Goal: Information Seeking & Learning: Check status

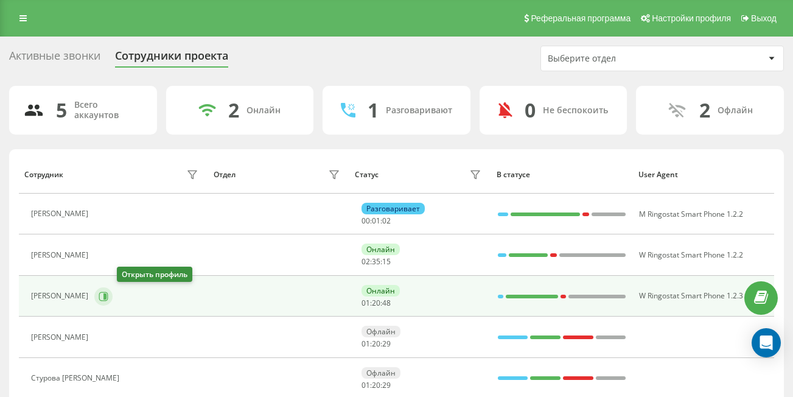
click at [108, 293] on icon at bounding box center [104, 297] width 10 height 10
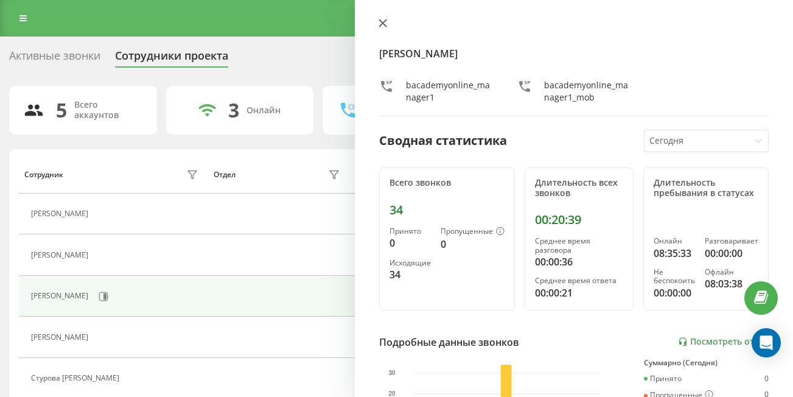
click at [381, 21] on icon at bounding box center [382, 22] width 7 height 7
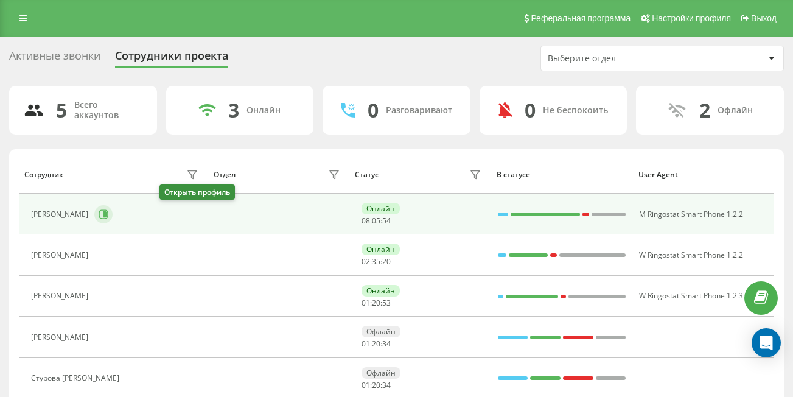
click at [108, 212] on icon at bounding box center [103, 213] width 9 height 9
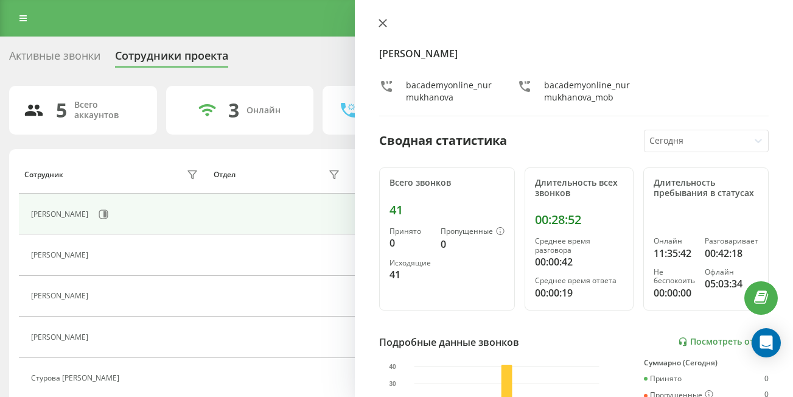
click at [380, 25] on icon at bounding box center [382, 22] width 7 height 7
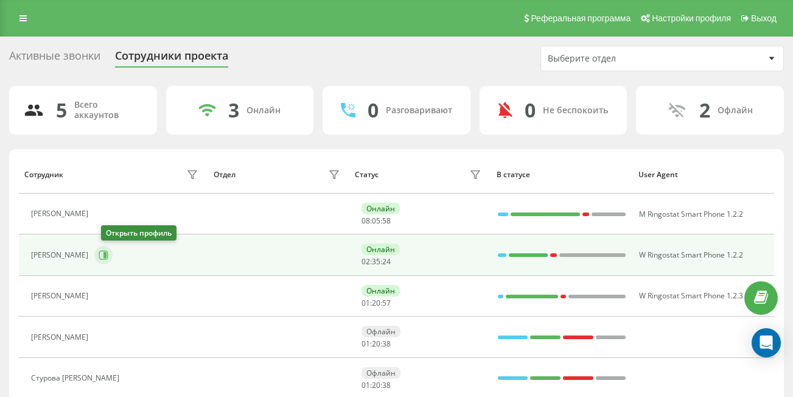
click at [105, 258] on icon at bounding box center [104, 255] width 10 height 10
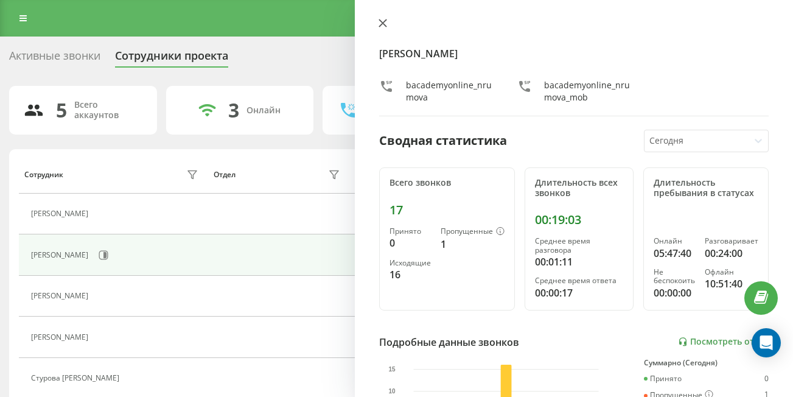
click at [381, 24] on icon at bounding box center [383, 23] width 9 height 9
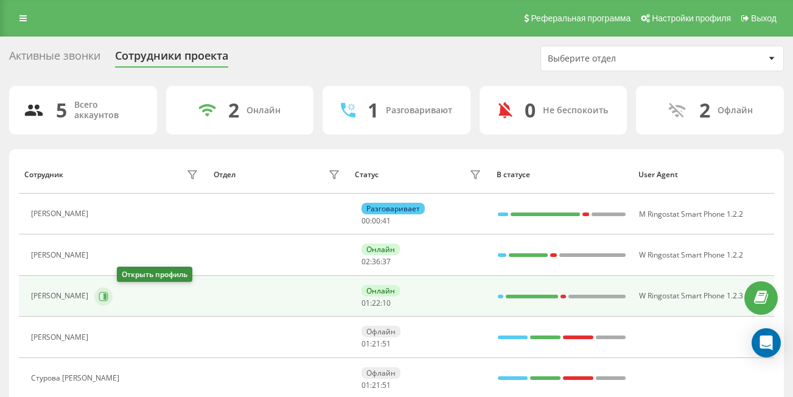
click at [108, 298] on icon at bounding box center [104, 297] width 10 height 10
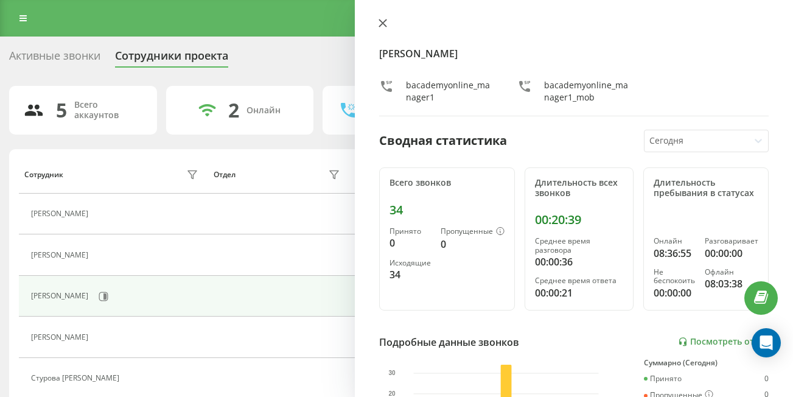
click at [383, 20] on icon at bounding box center [383, 23] width 9 height 9
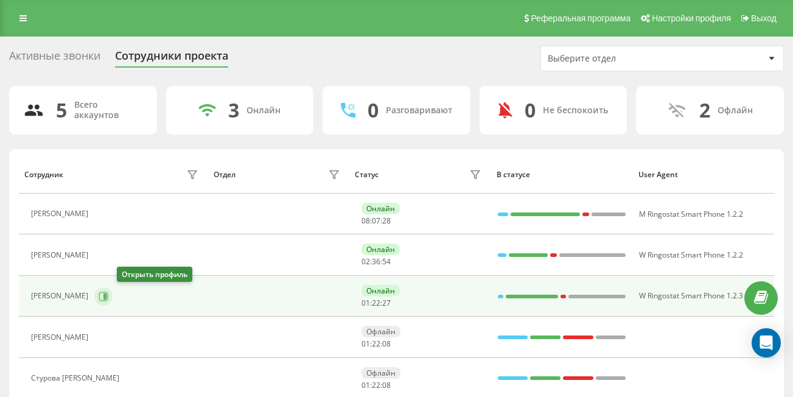
click at [107, 297] on icon at bounding box center [104, 296] width 3 height 6
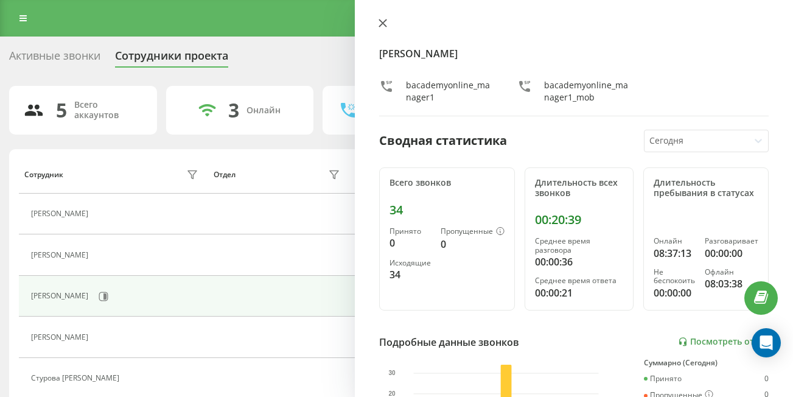
click at [383, 23] on icon at bounding box center [382, 22] width 7 height 7
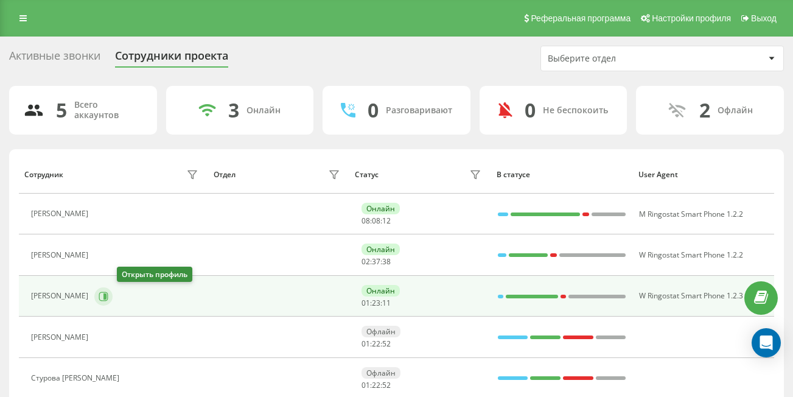
click at [108, 294] on icon at bounding box center [104, 297] width 10 height 10
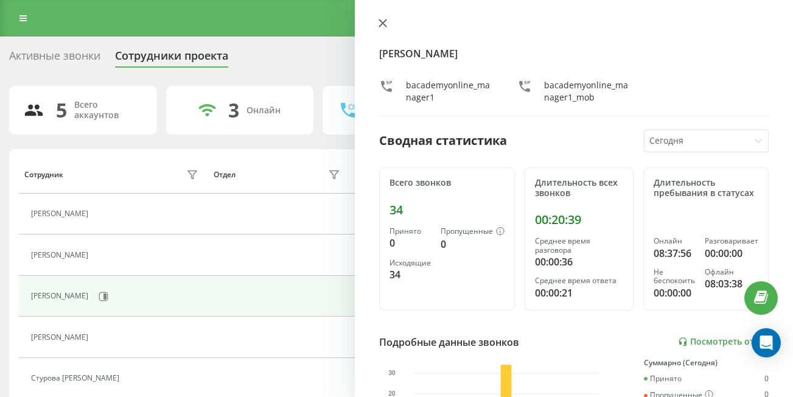
click at [383, 28] on button at bounding box center [383, 24] width 16 height 12
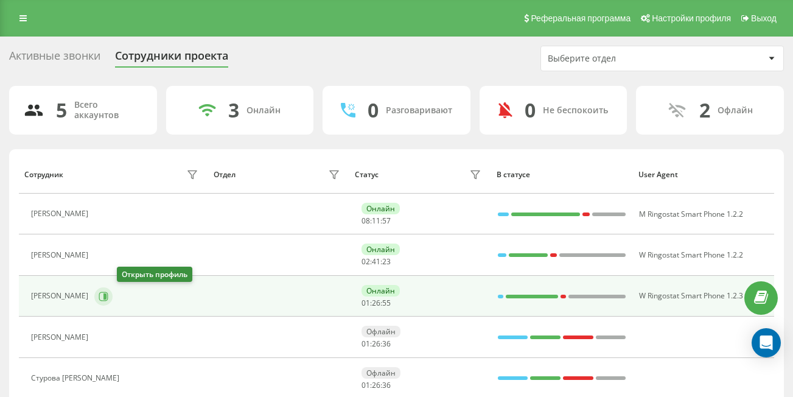
click at [108, 298] on icon at bounding box center [104, 297] width 10 height 10
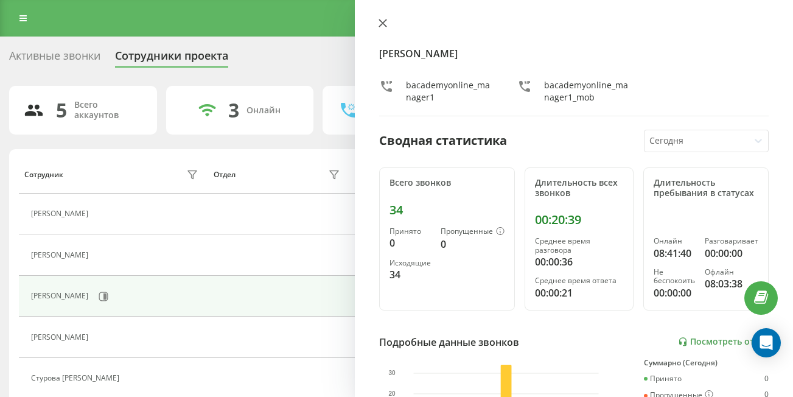
click at [380, 23] on icon at bounding box center [383, 23] width 9 height 9
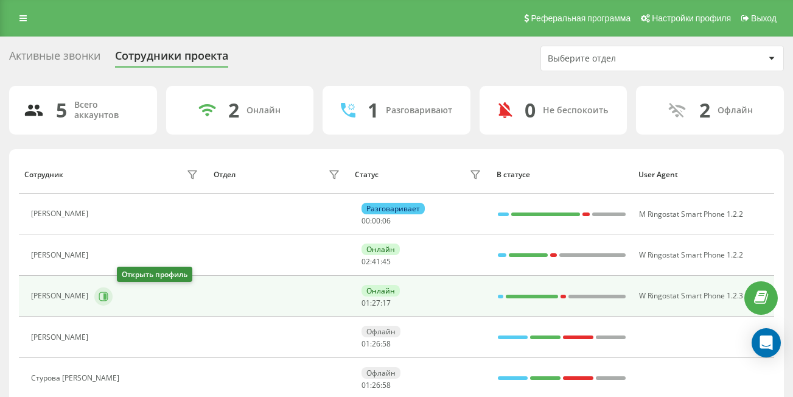
click at [108, 295] on icon at bounding box center [103, 296] width 9 height 9
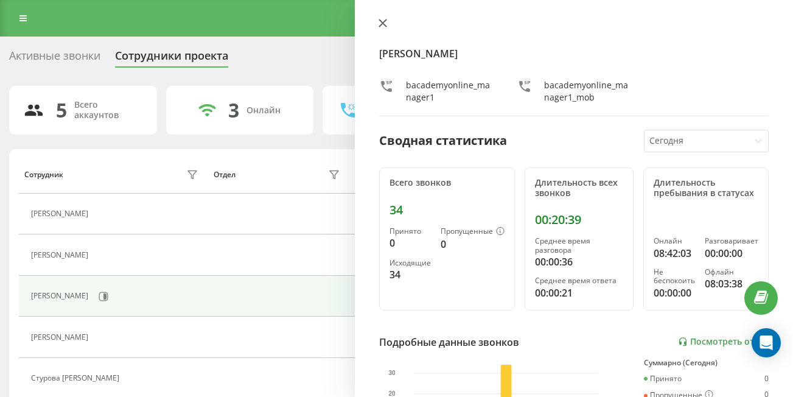
click at [383, 20] on icon at bounding box center [383, 23] width 9 height 9
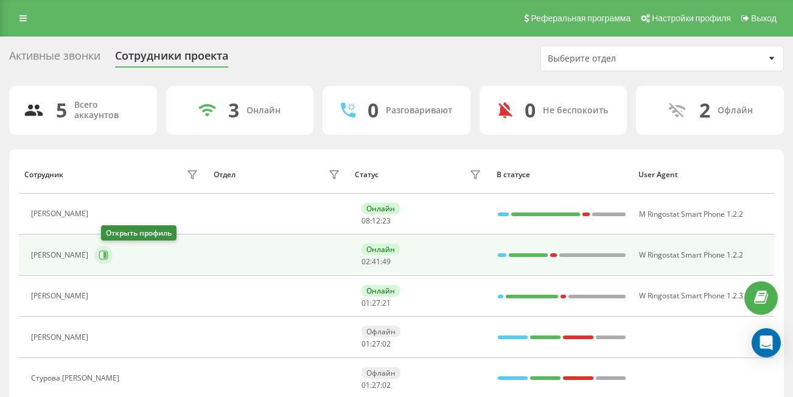
click at [108, 251] on icon at bounding box center [104, 255] width 10 height 10
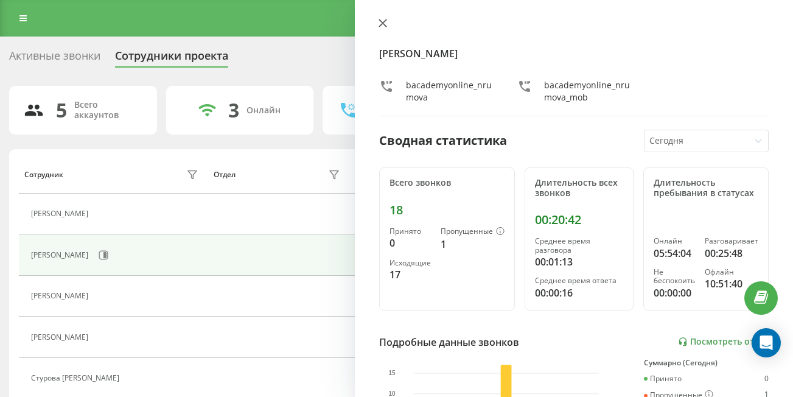
click at [383, 18] on button at bounding box center [383, 24] width 16 height 12
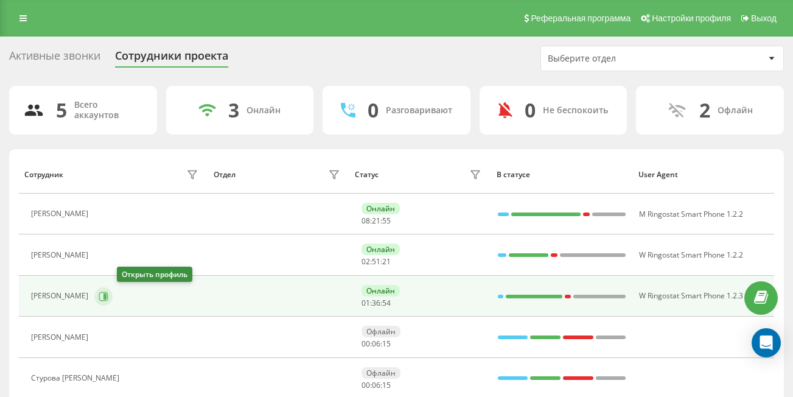
click at [108, 292] on icon at bounding box center [104, 297] width 10 height 10
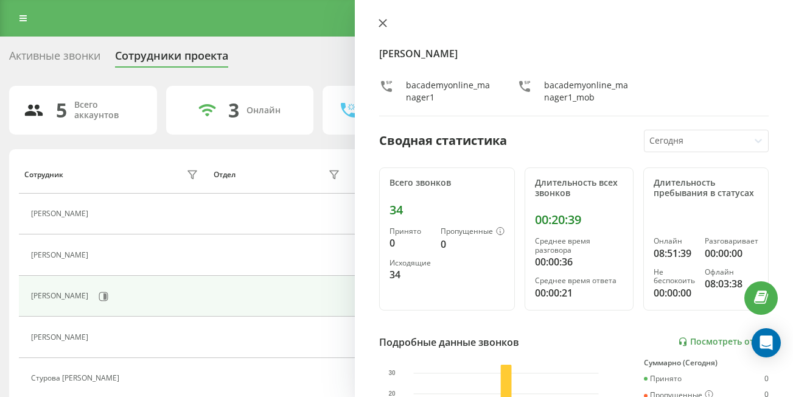
click at [382, 23] on icon at bounding box center [382, 22] width 7 height 7
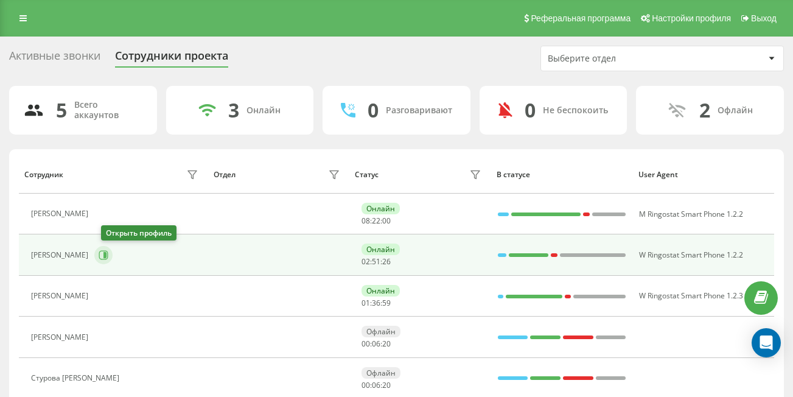
click at [108, 250] on icon at bounding box center [104, 255] width 10 height 10
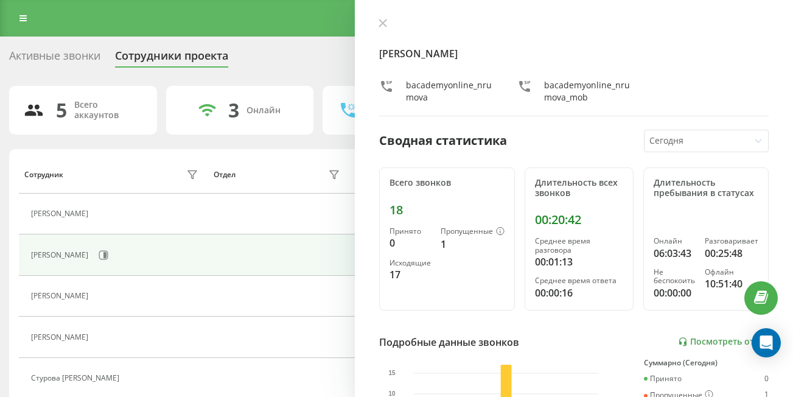
click at [391, 22] on div at bounding box center [574, 24] width 390 height 12
click at [381, 22] on icon at bounding box center [382, 22] width 7 height 7
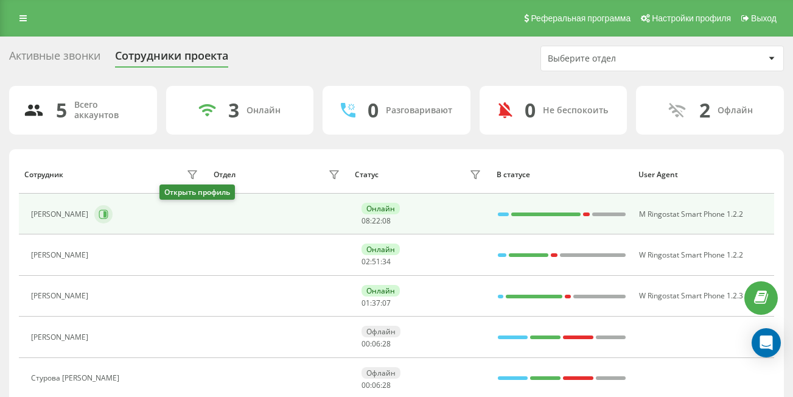
click at [108, 211] on icon at bounding box center [104, 214] width 10 height 10
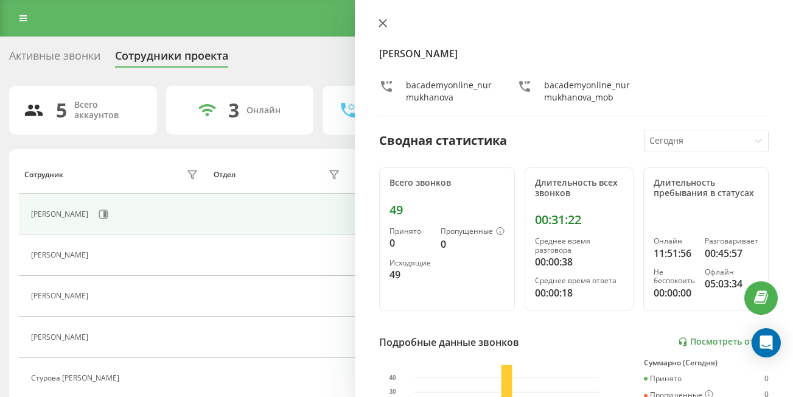
click at [385, 23] on icon at bounding box center [383, 23] width 9 height 9
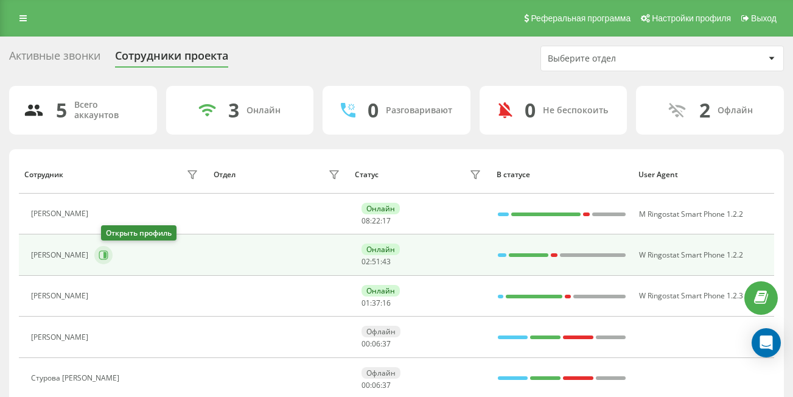
click at [105, 254] on button at bounding box center [103, 255] width 18 height 18
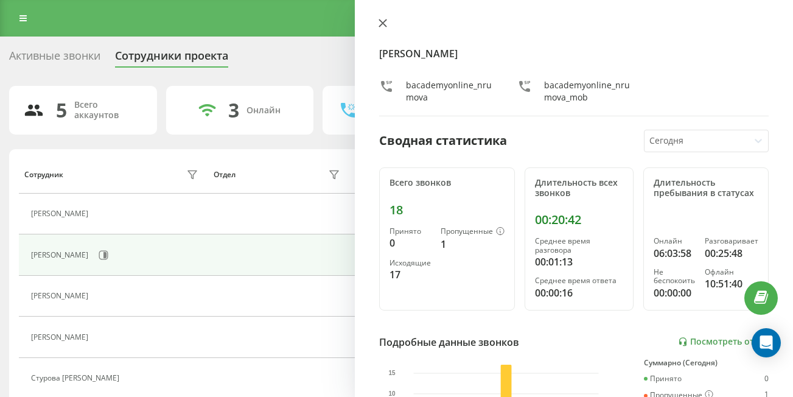
click at [381, 25] on icon at bounding box center [382, 22] width 7 height 7
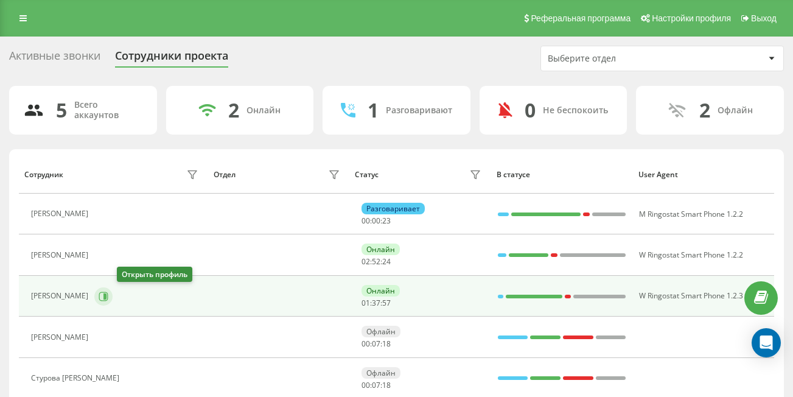
click at [108, 295] on icon at bounding box center [103, 296] width 9 height 9
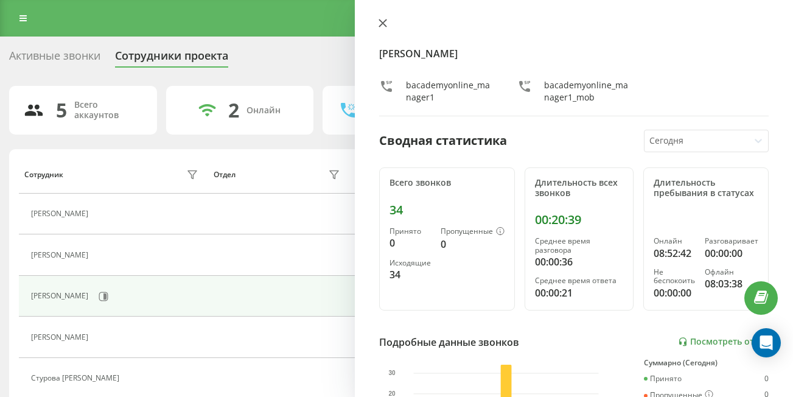
click at [379, 18] on button at bounding box center [383, 24] width 16 height 12
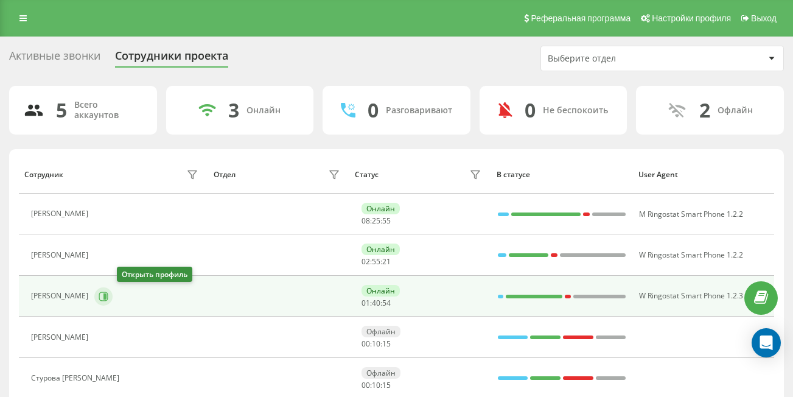
click at [107, 295] on icon at bounding box center [104, 296] width 3 height 6
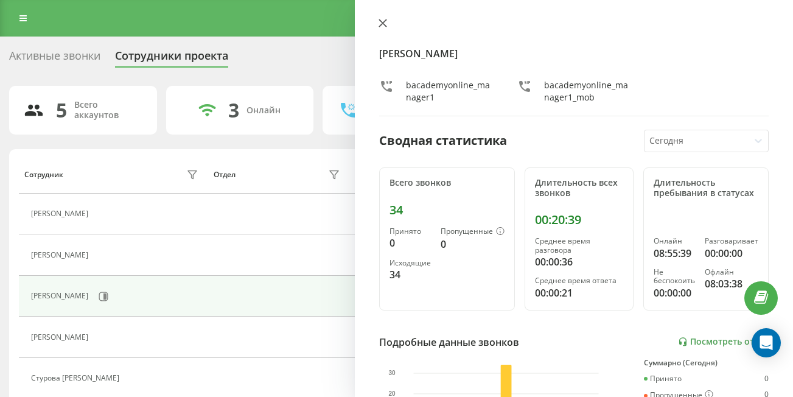
click at [388, 27] on button at bounding box center [383, 24] width 16 height 12
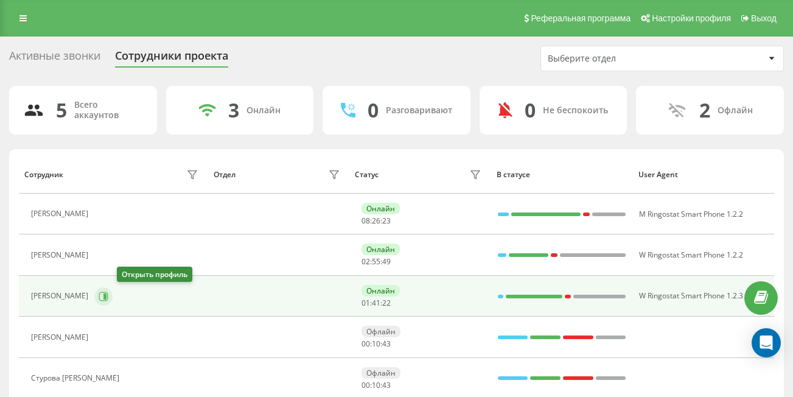
click at [113, 297] on button at bounding box center [103, 296] width 18 height 18
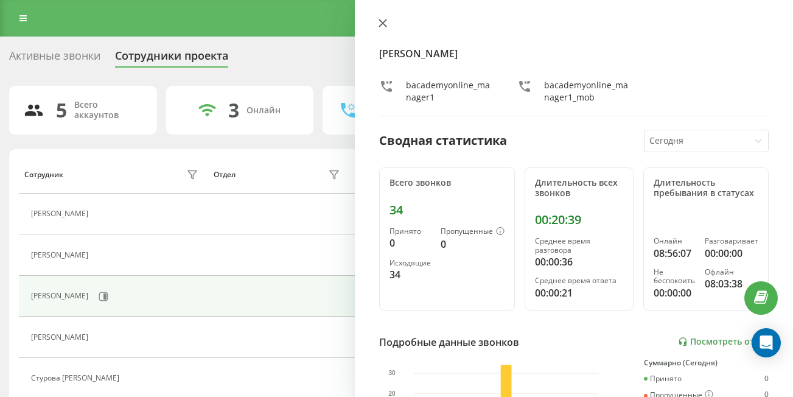
click at [383, 20] on icon at bounding box center [383, 23] width 9 height 9
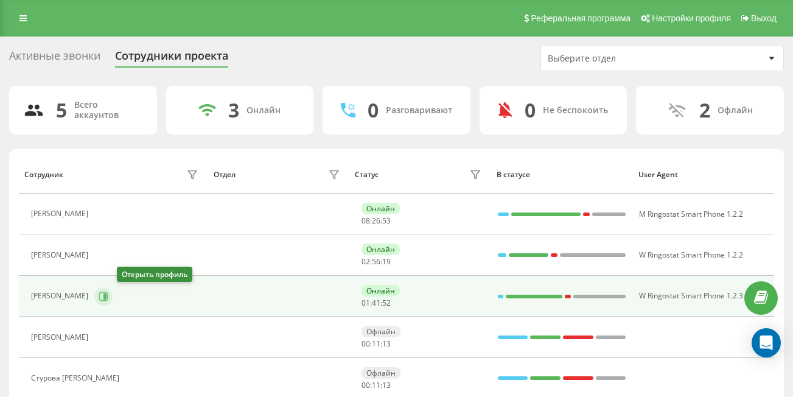
click at [108, 293] on icon at bounding box center [104, 297] width 10 height 10
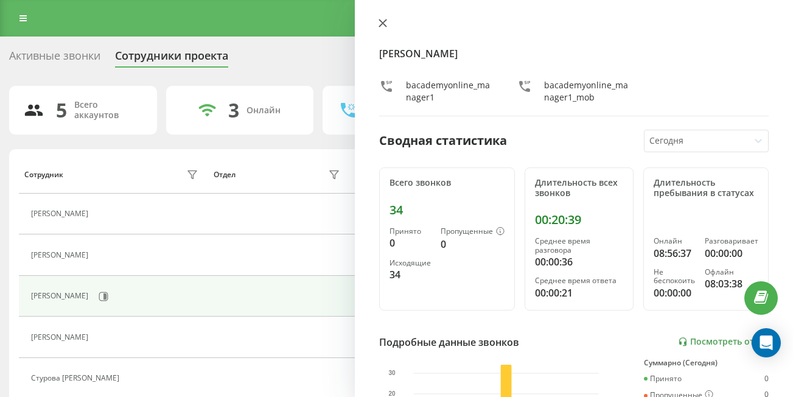
click at [388, 21] on button at bounding box center [383, 24] width 16 height 12
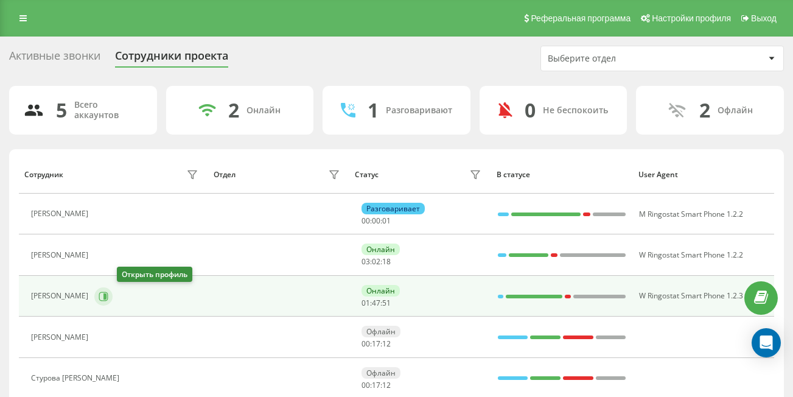
click at [108, 292] on icon at bounding box center [104, 297] width 10 height 10
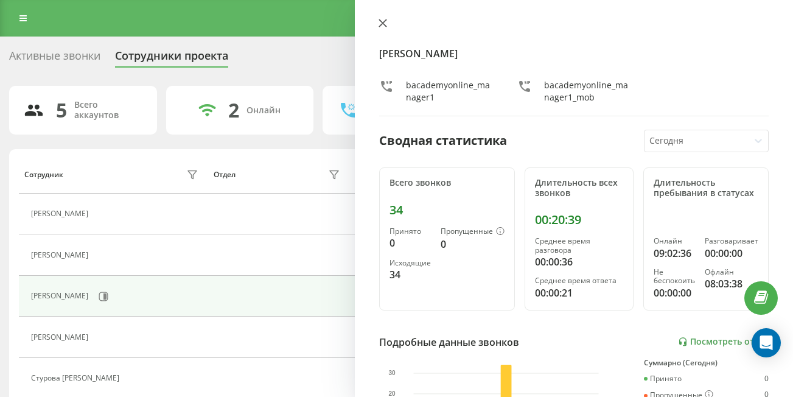
click at [380, 30] on button at bounding box center [383, 24] width 16 height 12
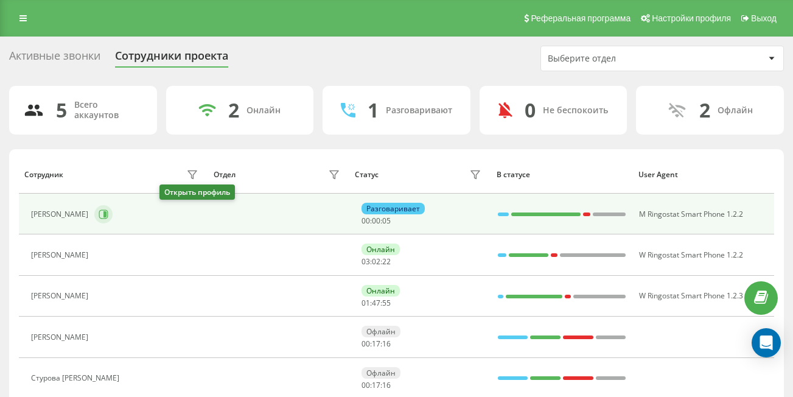
click at [113, 215] on button at bounding box center [103, 214] width 18 height 18
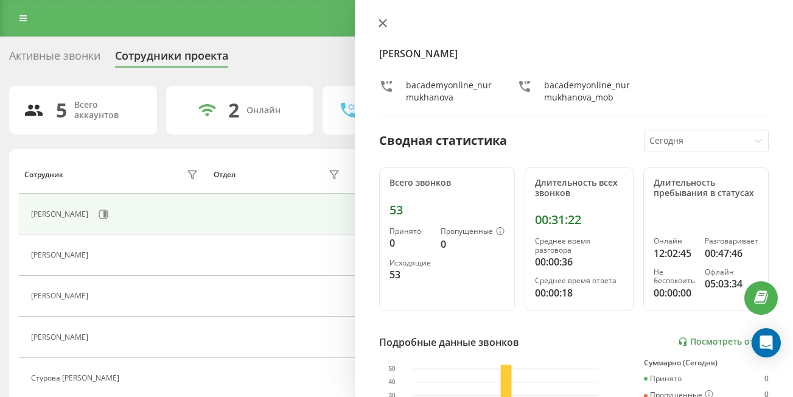
click at [380, 30] on button at bounding box center [383, 24] width 16 height 12
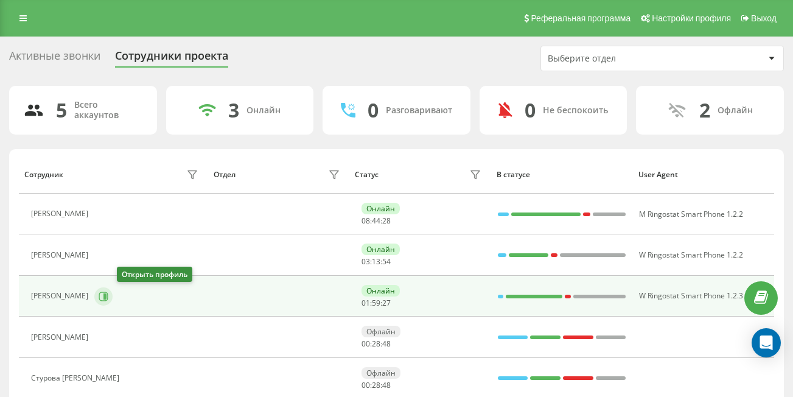
click at [108, 298] on icon at bounding box center [103, 296] width 9 height 9
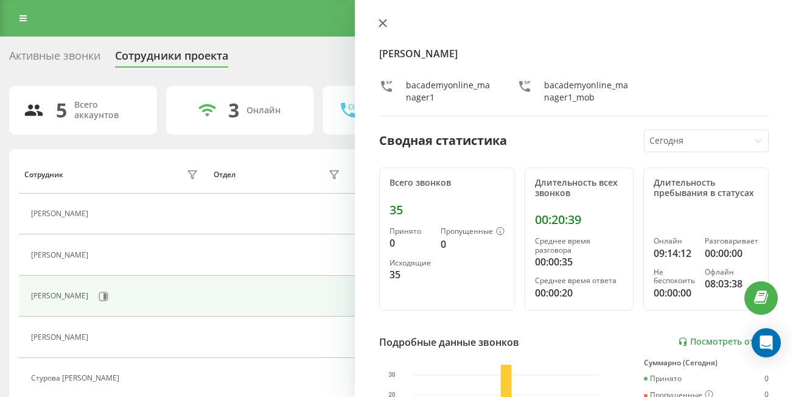
click at [383, 21] on icon at bounding box center [383, 23] width 9 height 9
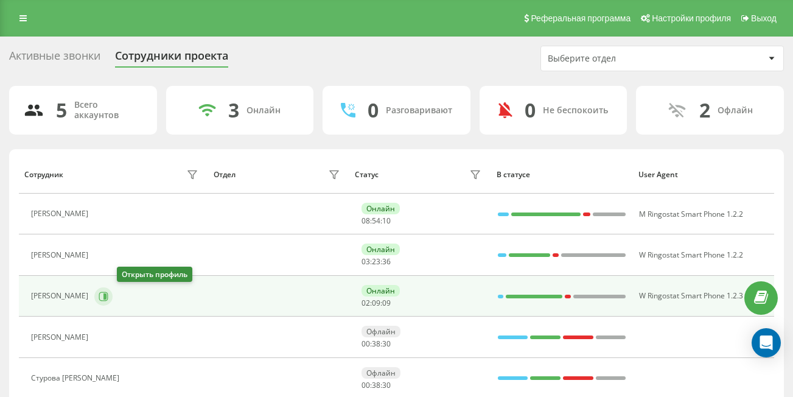
click at [108, 296] on icon at bounding box center [104, 297] width 10 height 10
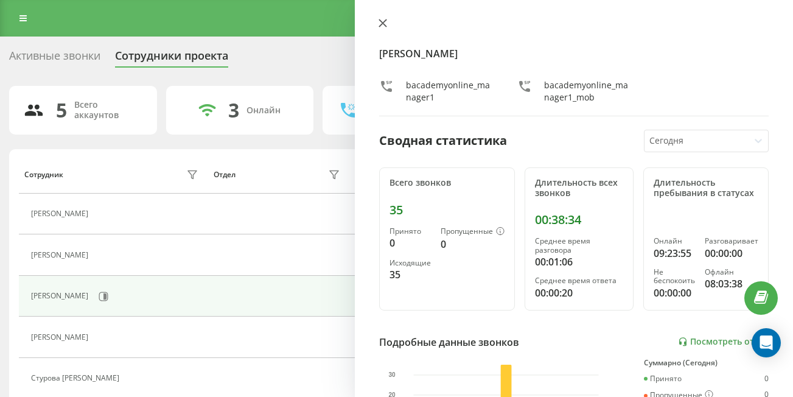
click at [382, 26] on icon at bounding box center [383, 23] width 9 height 9
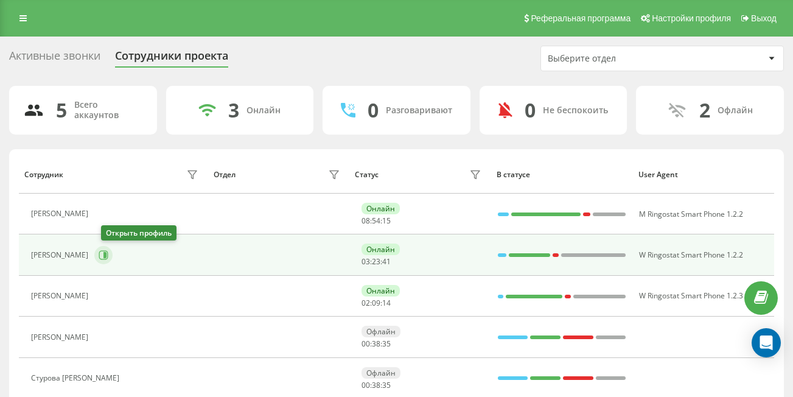
click at [108, 252] on icon at bounding box center [103, 255] width 9 height 9
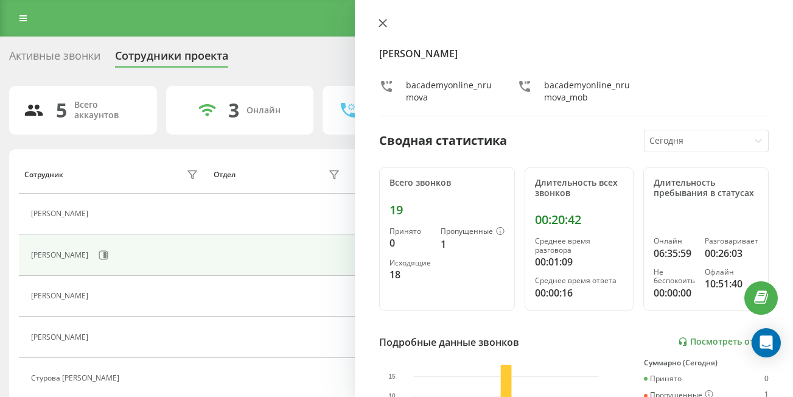
click at [386, 26] on icon at bounding box center [382, 22] width 7 height 7
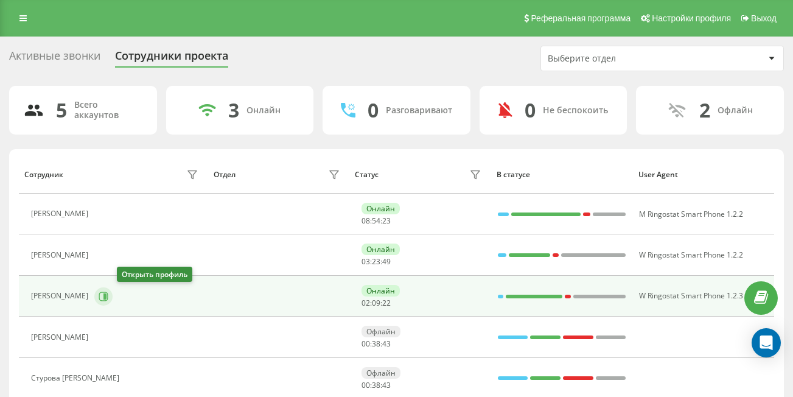
click at [108, 295] on icon at bounding box center [104, 297] width 10 height 10
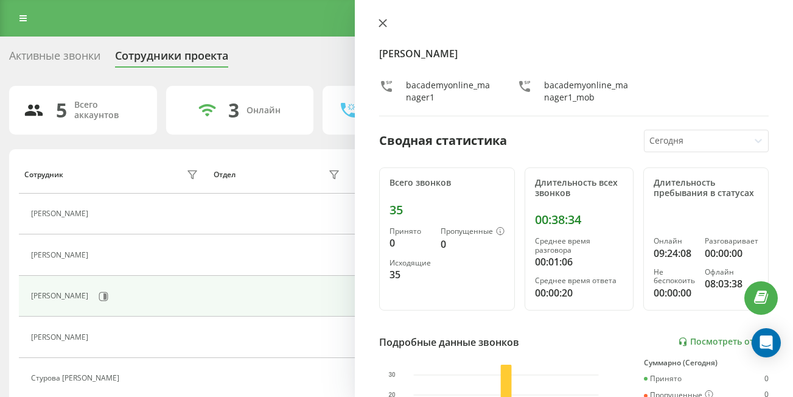
click at [379, 23] on icon at bounding box center [383, 23] width 9 height 9
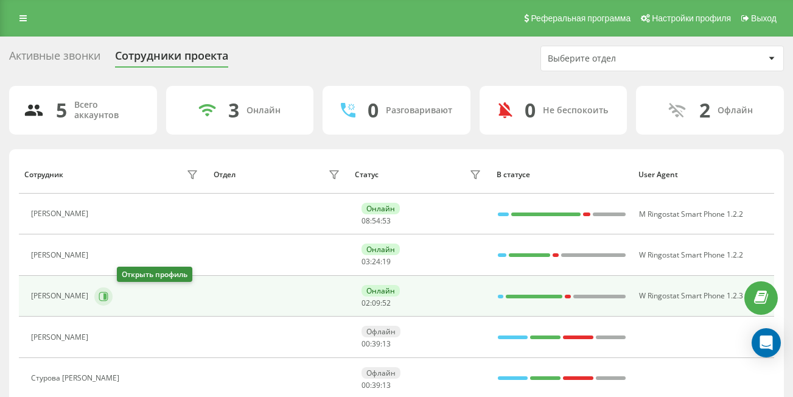
click at [108, 296] on icon at bounding box center [104, 297] width 10 height 10
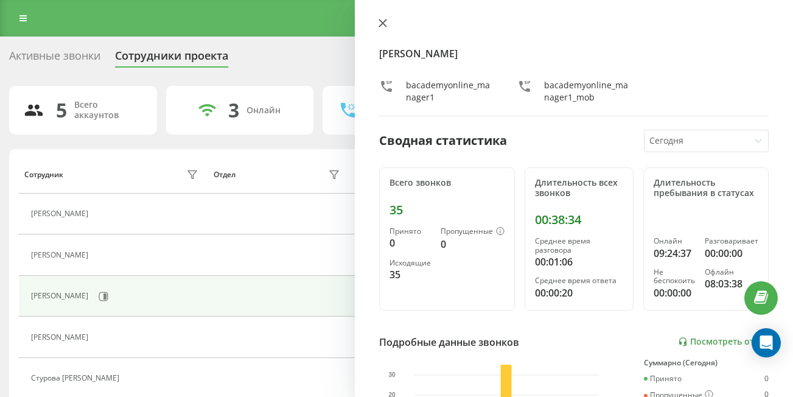
click at [377, 22] on button at bounding box center [383, 24] width 16 height 12
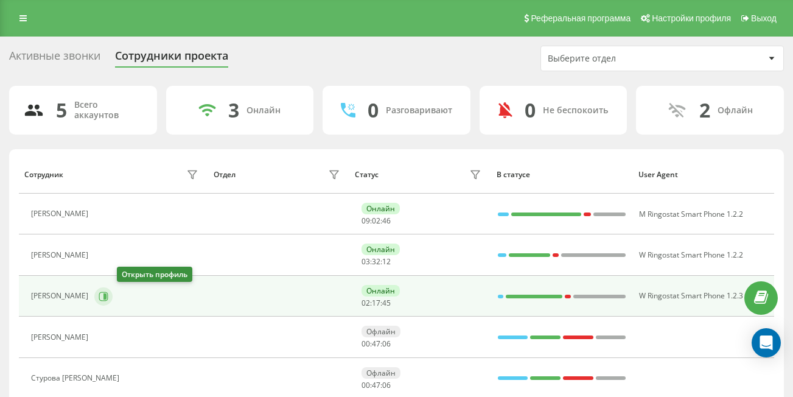
click at [108, 293] on icon at bounding box center [104, 297] width 10 height 10
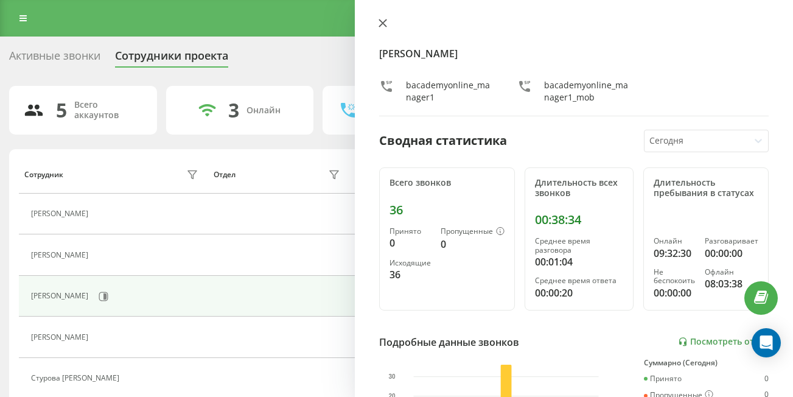
click at [383, 26] on icon at bounding box center [383, 23] width 9 height 9
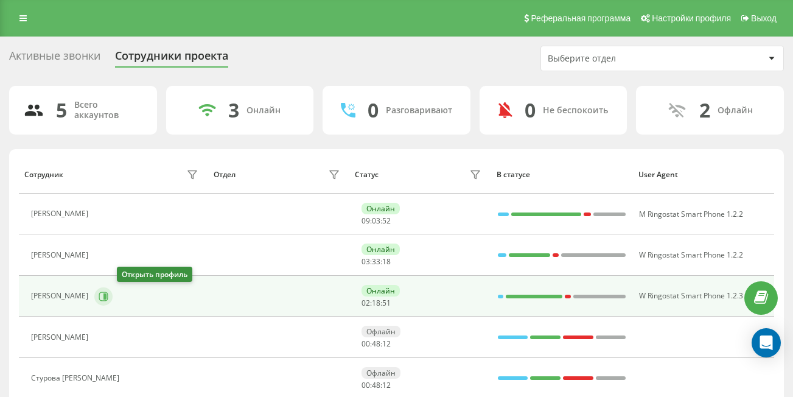
click at [108, 296] on icon at bounding box center [104, 297] width 10 height 10
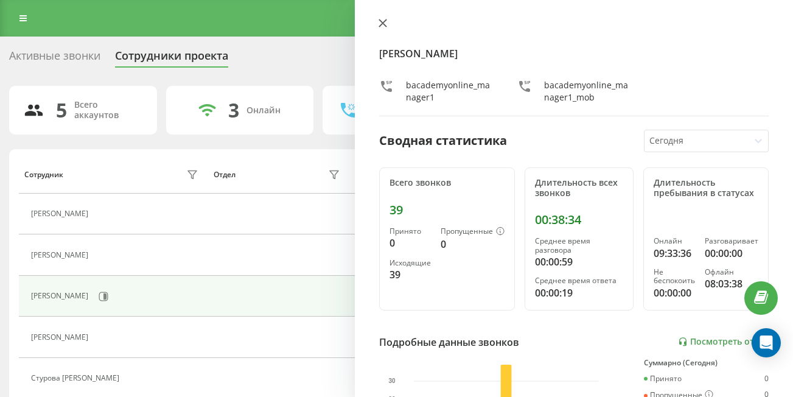
click at [378, 24] on button at bounding box center [383, 24] width 16 height 12
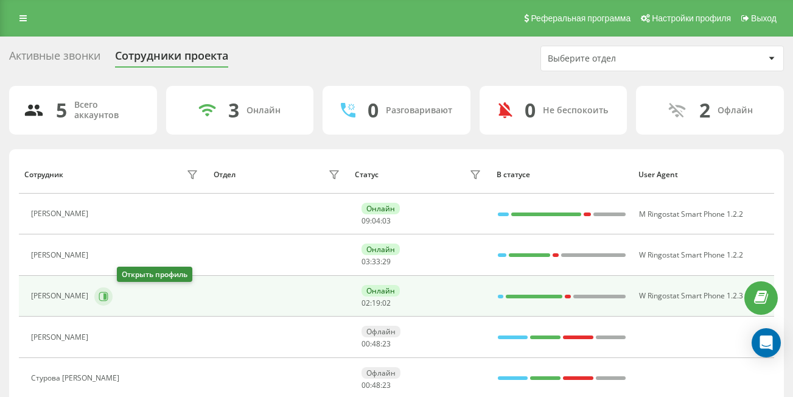
click at [113, 290] on button at bounding box center [103, 296] width 18 height 18
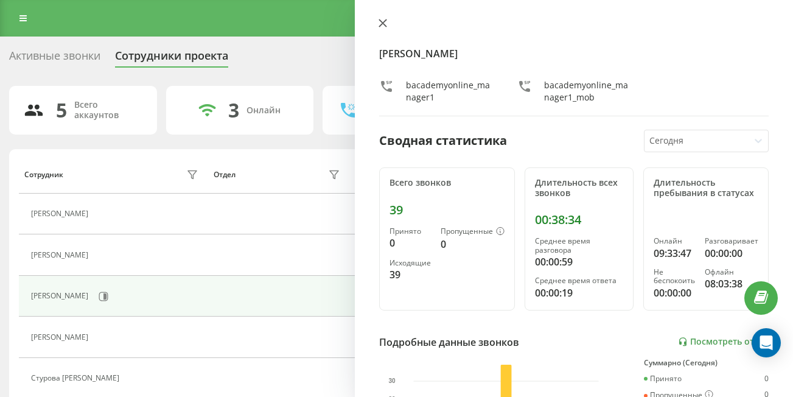
click at [383, 24] on icon at bounding box center [382, 22] width 7 height 7
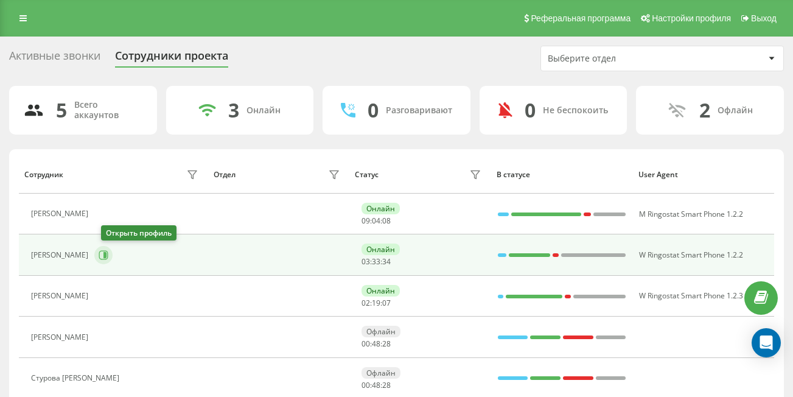
click at [107, 254] on icon at bounding box center [104, 255] width 10 height 10
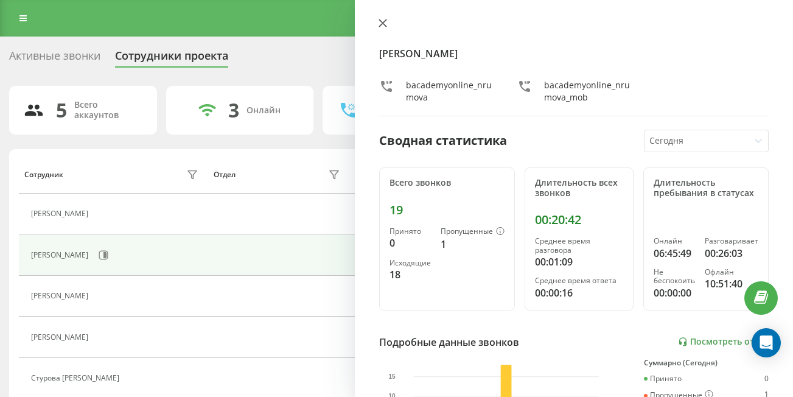
click at [385, 19] on icon at bounding box center [383, 23] width 9 height 9
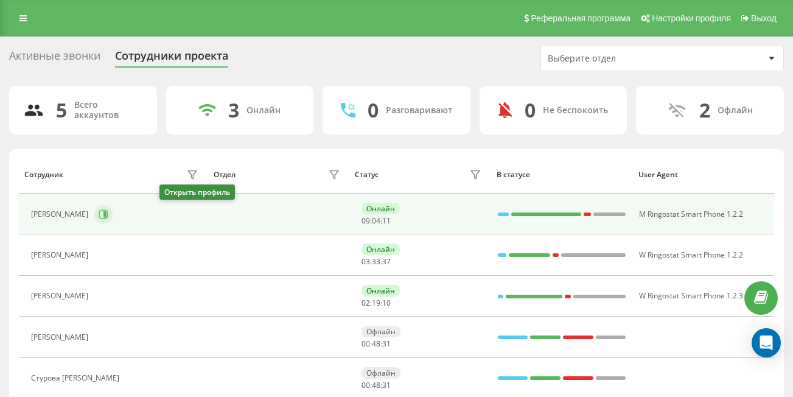
click at [108, 213] on icon at bounding box center [103, 213] width 9 height 9
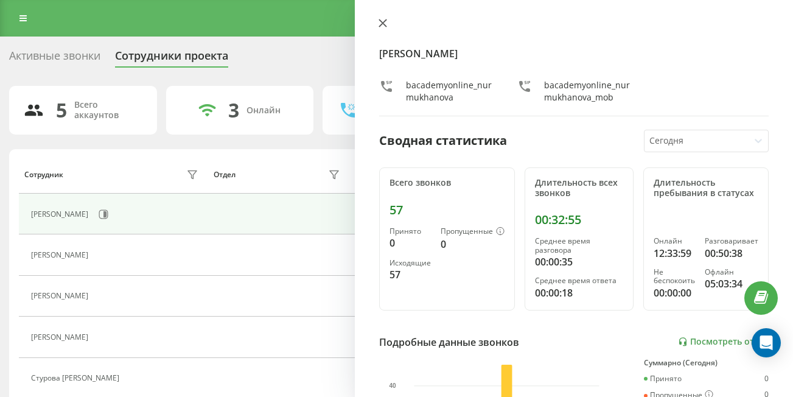
click at [385, 23] on icon at bounding box center [383, 23] width 9 height 9
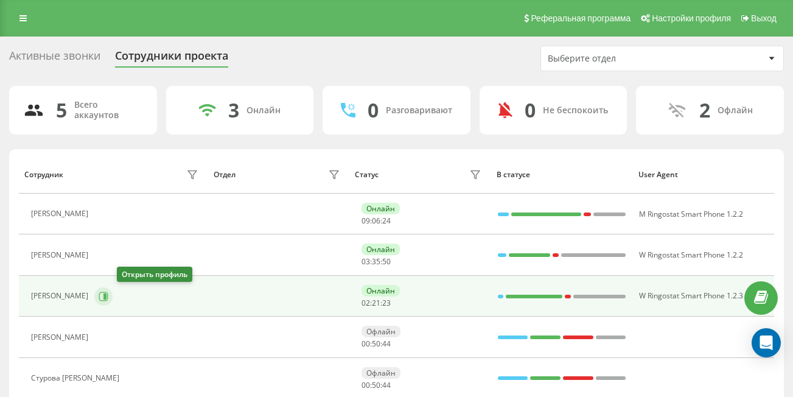
click at [108, 297] on icon at bounding box center [104, 297] width 10 height 10
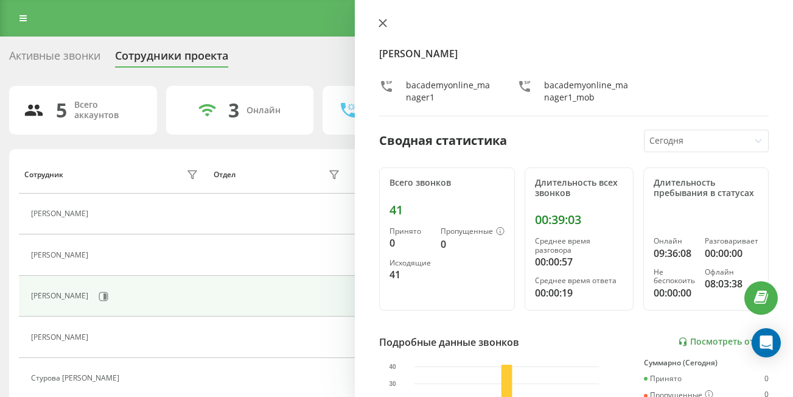
click at [382, 24] on icon at bounding box center [382, 22] width 7 height 7
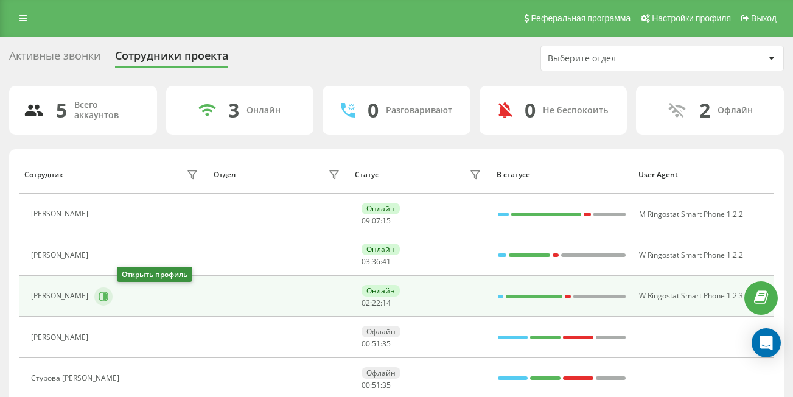
click at [108, 295] on icon at bounding box center [104, 297] width 10 height 10
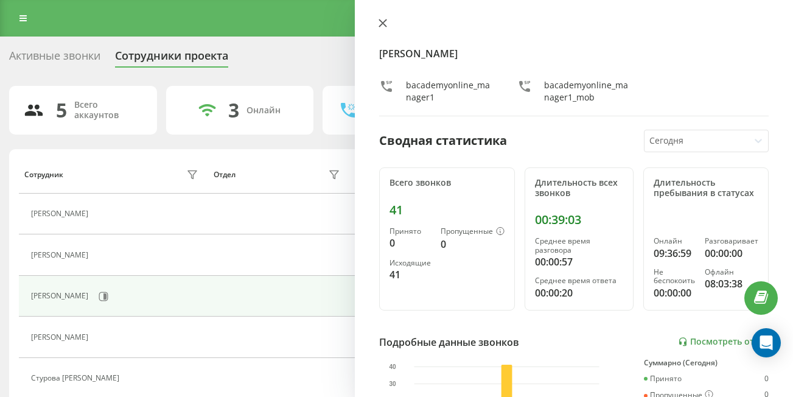
click at [378, 23] on button at bounding box center [383, 24] width 16 height 12
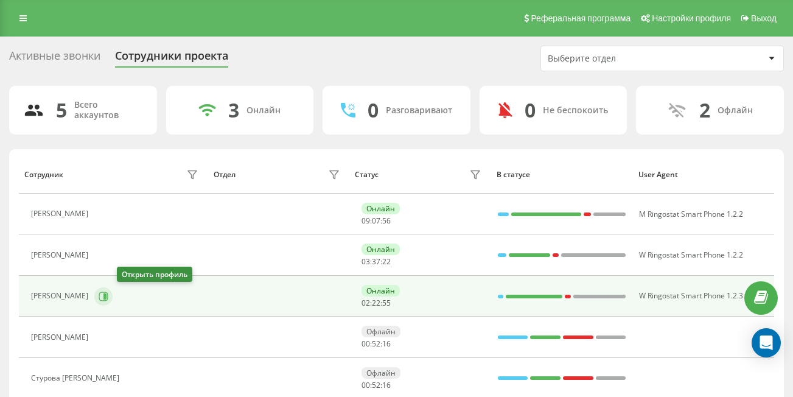
click at [108, 295] on icon at bounding box center [104, 297] width 10 height 10
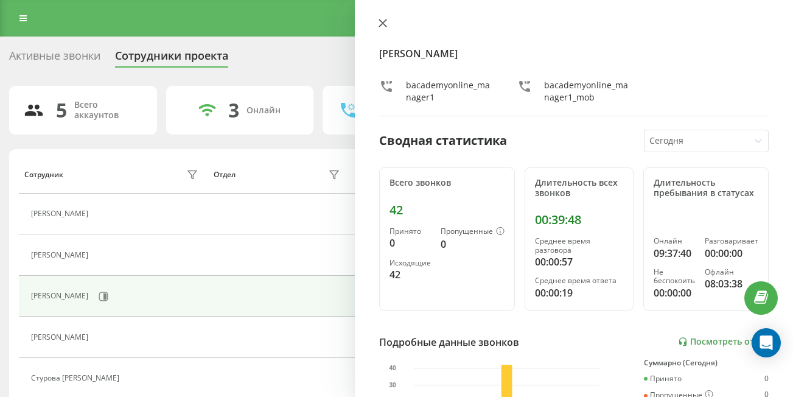
click at [383, 24] on icon at bounding box center [382, 22] width 7 height 7
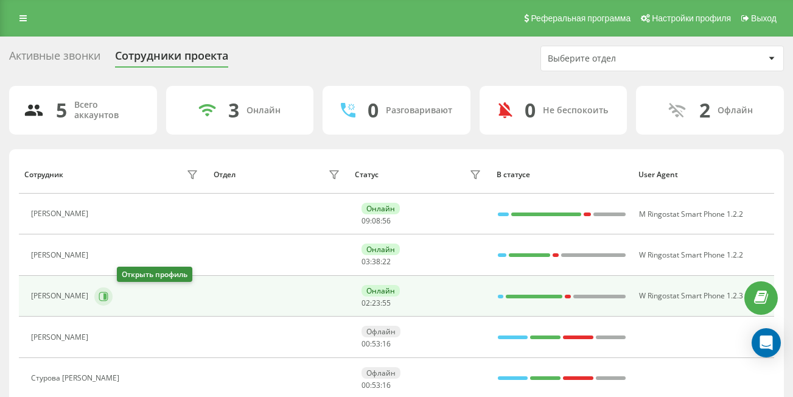
click at [107, 295] on icon at bounding box center [104, 296] width 3 height 6
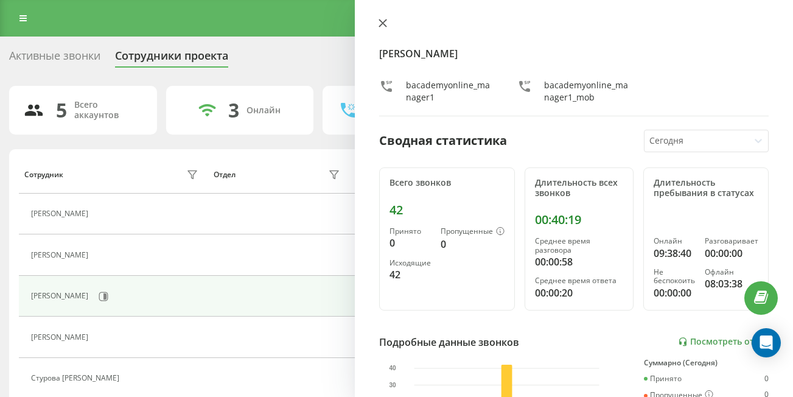
click at [384, 19] on icon at bounding box center [383, 23] width 9 height 9
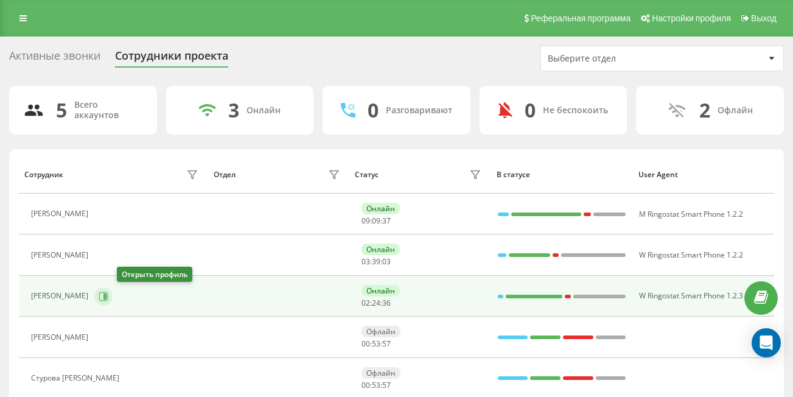
click at [108, 298] on icon at bounding box center [104, 297] width 10 height 10
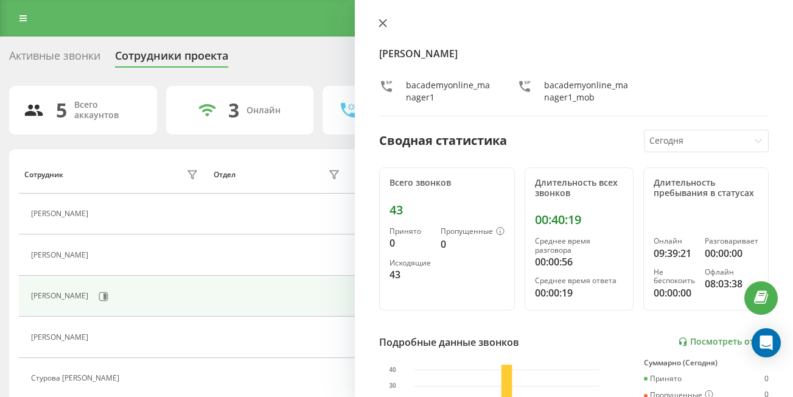
click at [382, 28] on button at bounding box center [383, 24] width 16 height 12
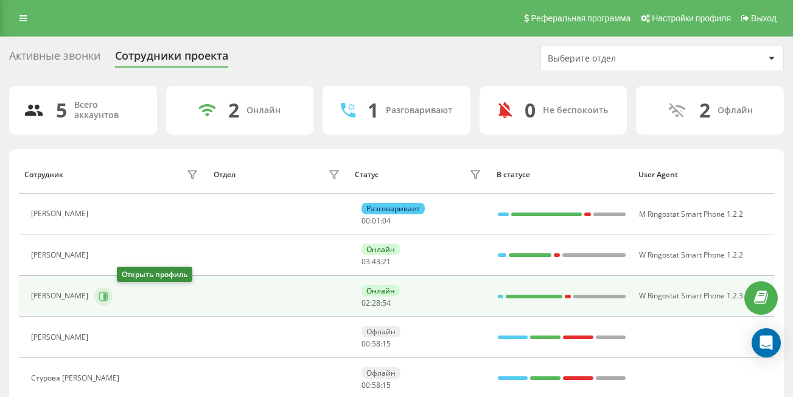
click at [108, 300] on icon at bounding box center [103, 296] width 9 height 9
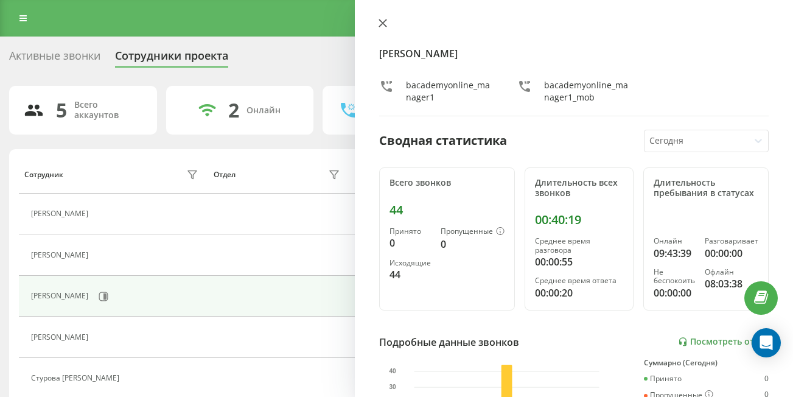
click at [386, 26] on icon at bounding box center [382, 22] width 7 height 7
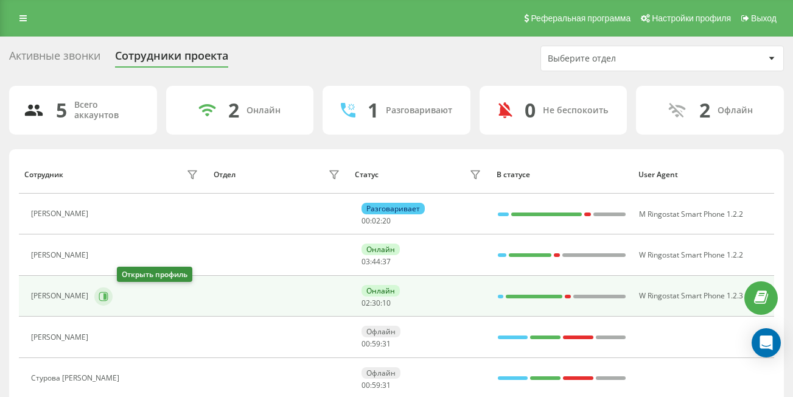
click at [113, 302] on button at bounding box center [103, 296] width 18 height 18
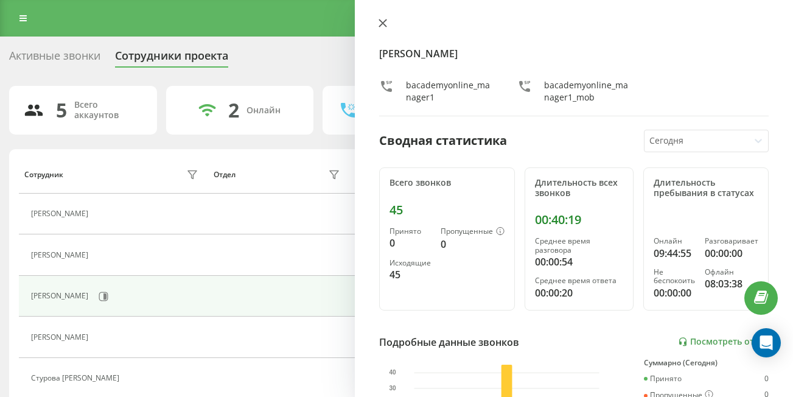
click at [382, 29] on button at bounding box center [383, 24] width 16 height 12
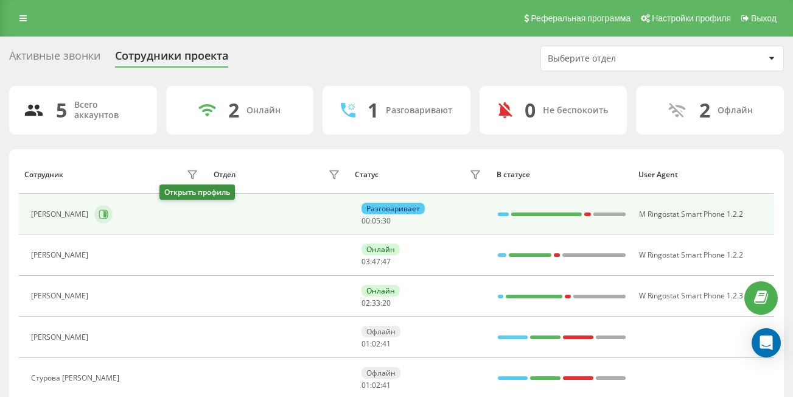
click at [108, 212] on icon at bounding box center [104, 214] width 10 height 10
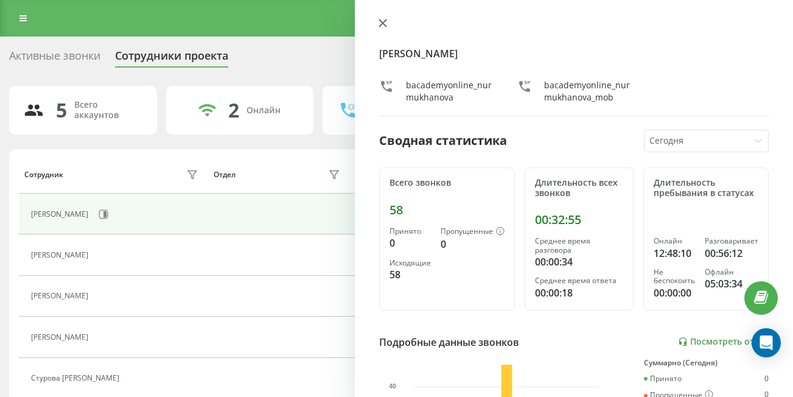
click at [382, 21] on icon at bounding box center [382, 22] width 7 height 7
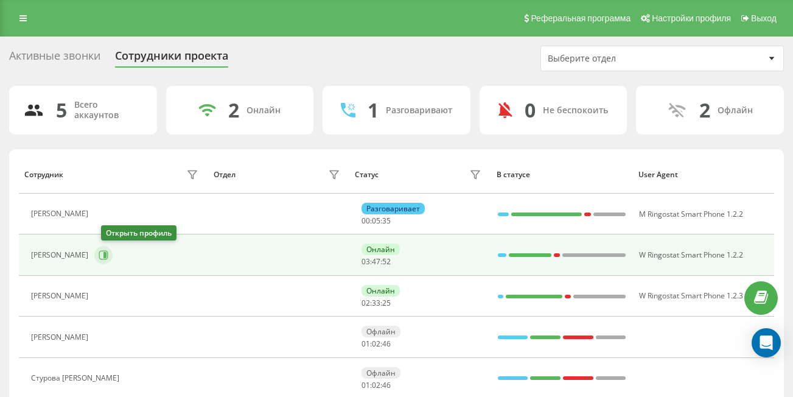
click at [108, 259] on icon at bounding box center [104, 255] width 10 height 10
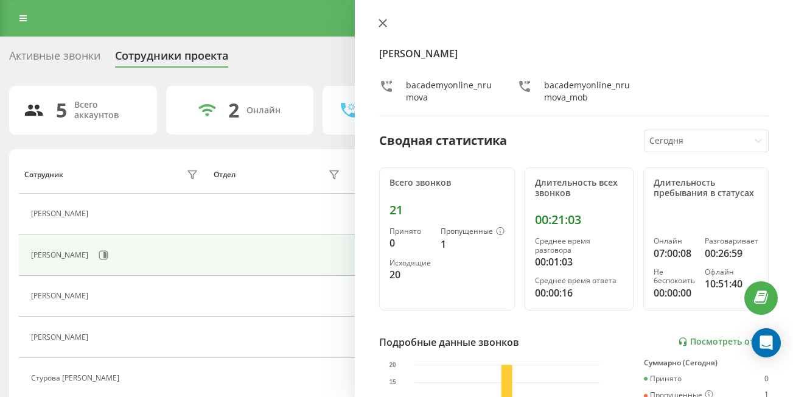
click at [381, 22] on icon at bounding box center [382, 22] width 7 height 7
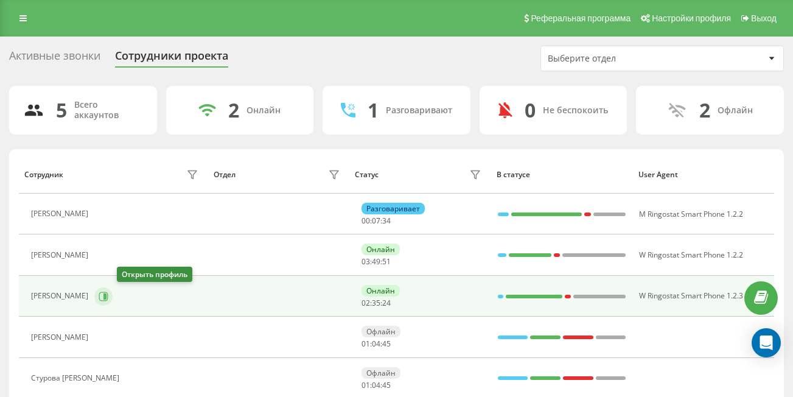
click at [108, 300] on icon at bounding box center [104, 297] width 10 height 10
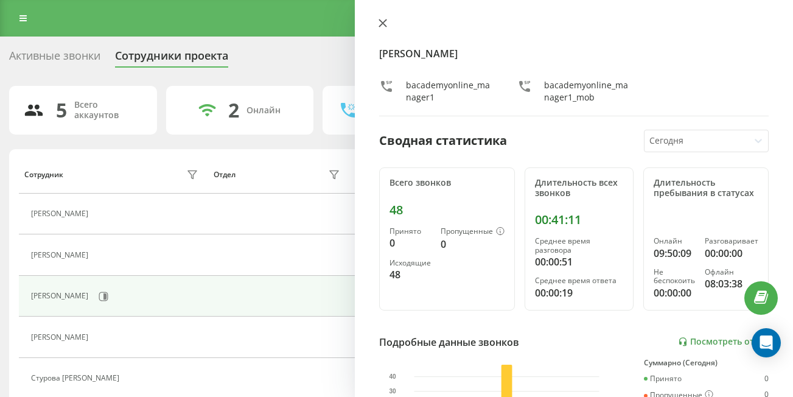
click at [385, 19] on icon at bounding box center [383, 23] width 9 height 9
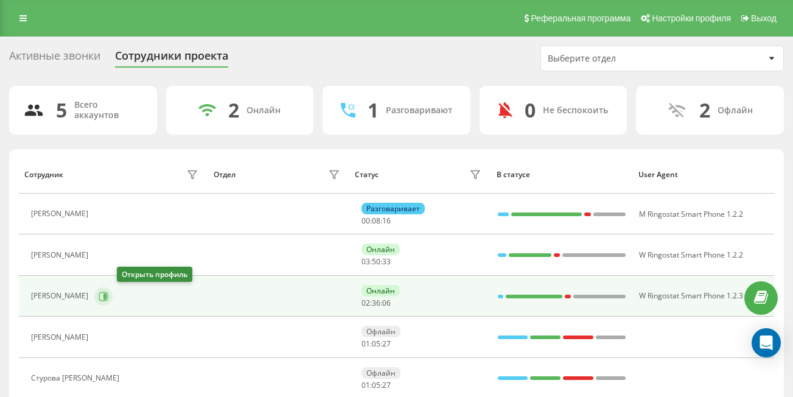
click at [108, 298] on icon at bounding box center [104, 297] width 10 height 10
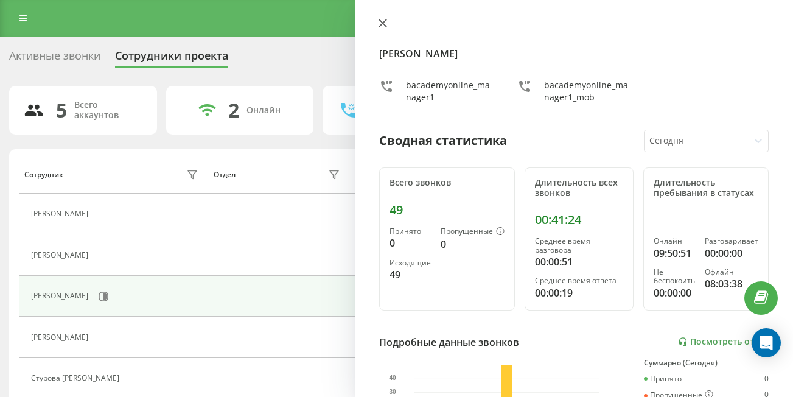
click at [378, 21] on button at bounding box center [383, 24] width 16 height 12
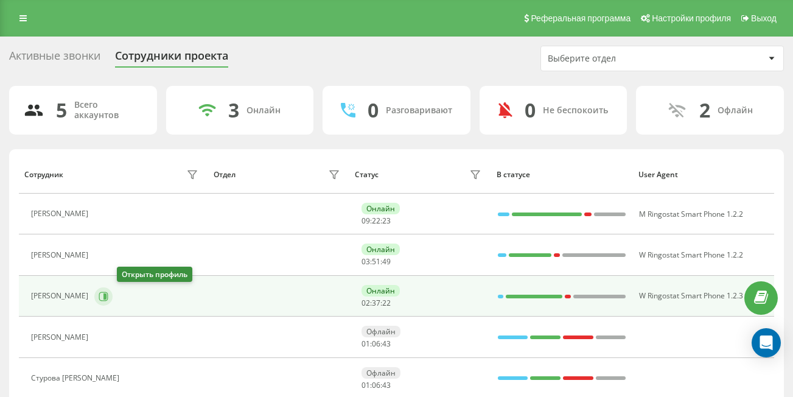
click at [107, 295] on icon at bounding box center [104, 296] width 3 height 6
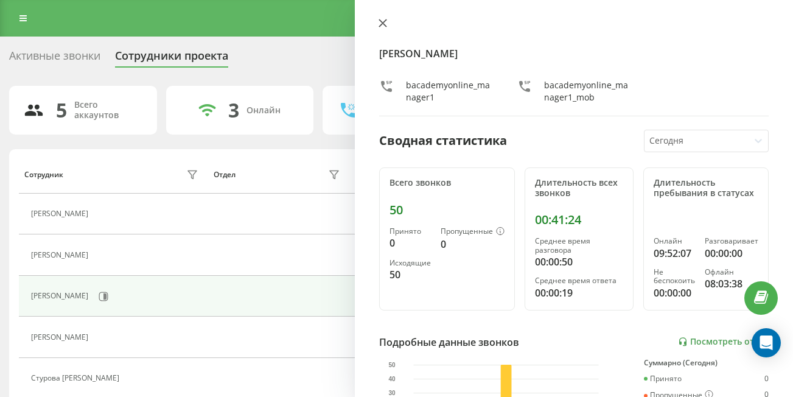
click at [380, 27] on icon at bounding box center [383, 23] width 9 height 9
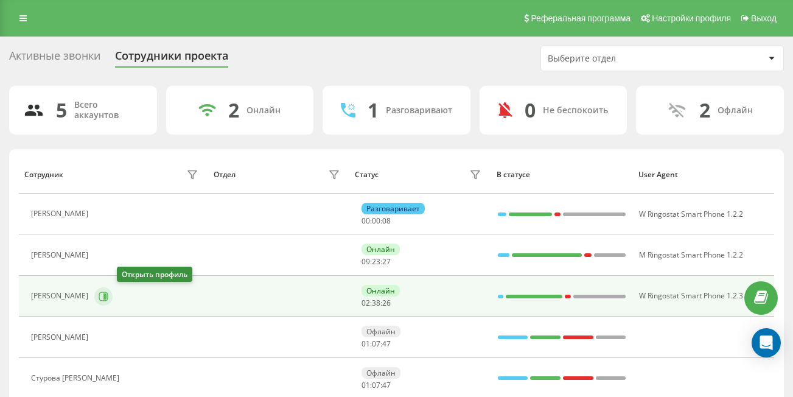
click at [107, 296] on icon at bounding box center [104, 296] width 3 height 6
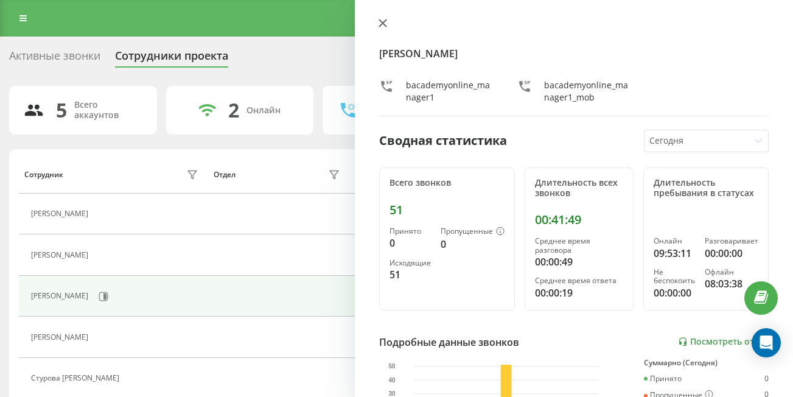
click at [383, 24] on icon at bounding box center [382, 22] width 7 height 7
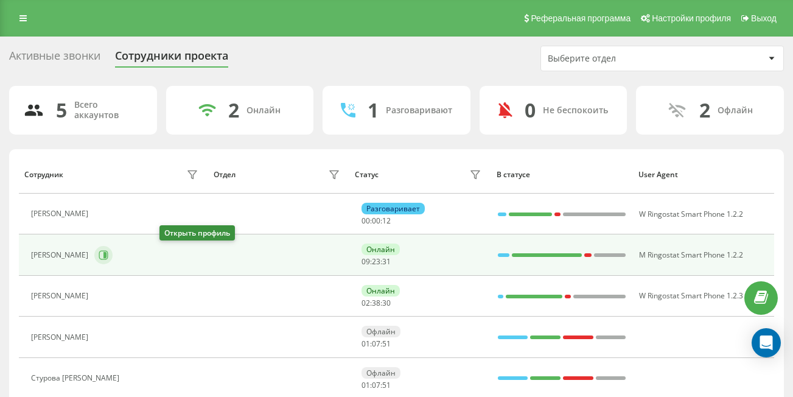
click at [108, 260] on icon at bounding box center [104, 255] width 10 height 10
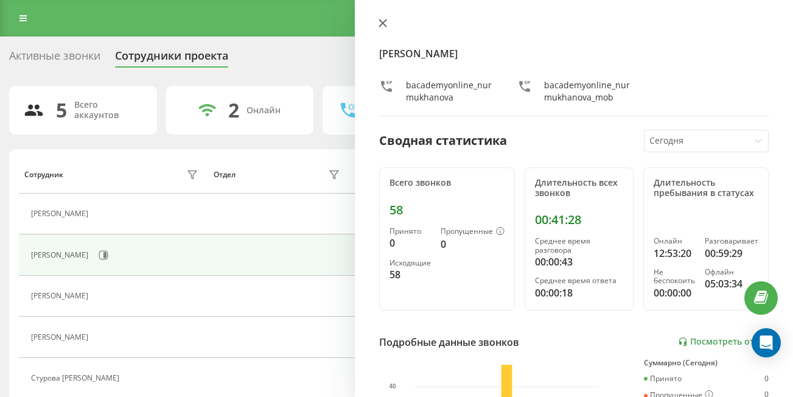
click at [383, 23] on icon at bounding box center [382, 22] width 7 height 7
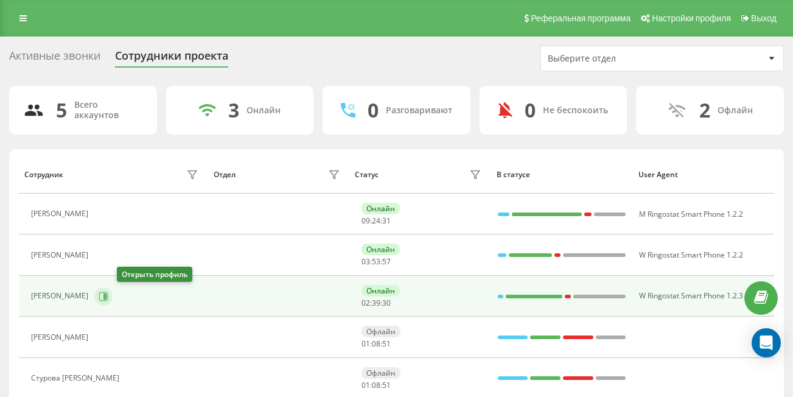
click at [108, 299] on icon at bounding box center [104, 297] width 10 height 10
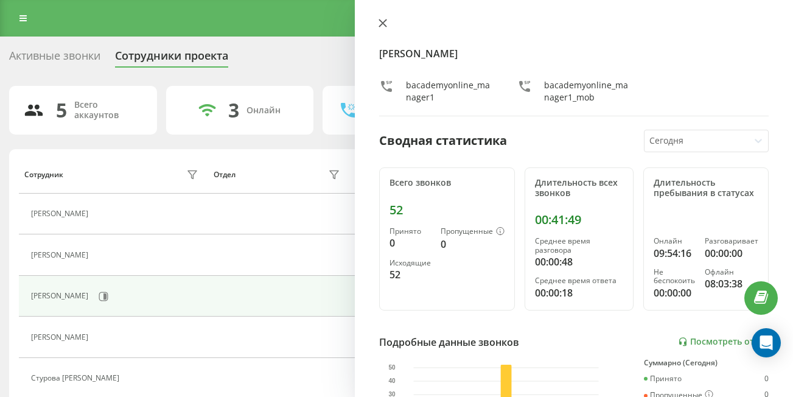
click at [384, 26] on icon at bounding box center [383, 23] width 9 height 9
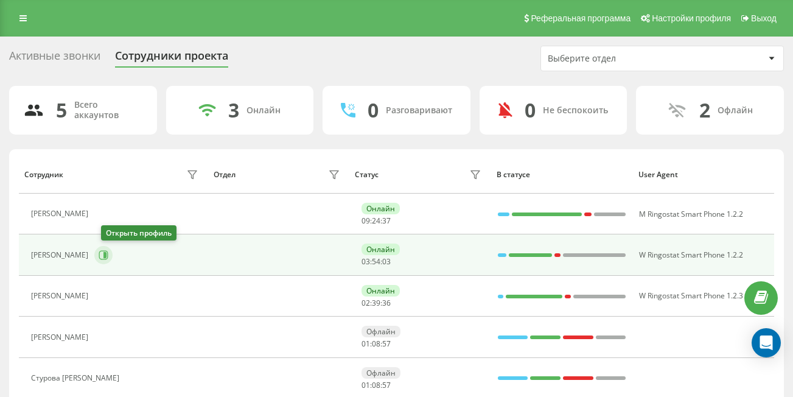
click at [107, 256] on icon at bounding box center [104, 255] width 3 height 6
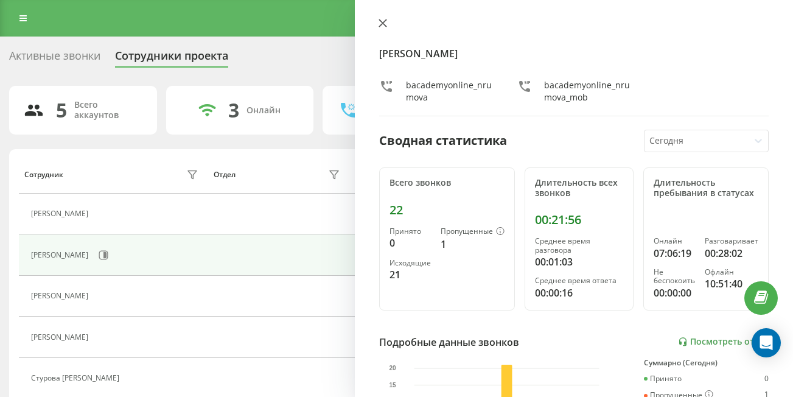
click at [384, 28] on button at bounding box center [383, 24] width 16 height 12
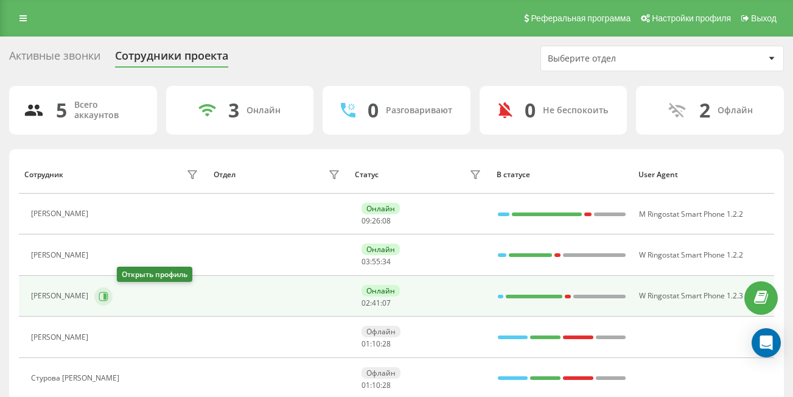
click at [107, 293] on icon at bounding box center [104, 296] width 3 height 6
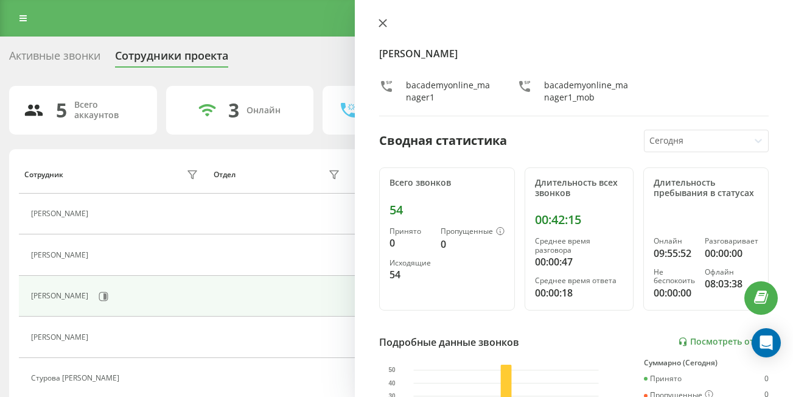
click at [382, 24] on icon at bounding box center [382, 22] width 7 height 7
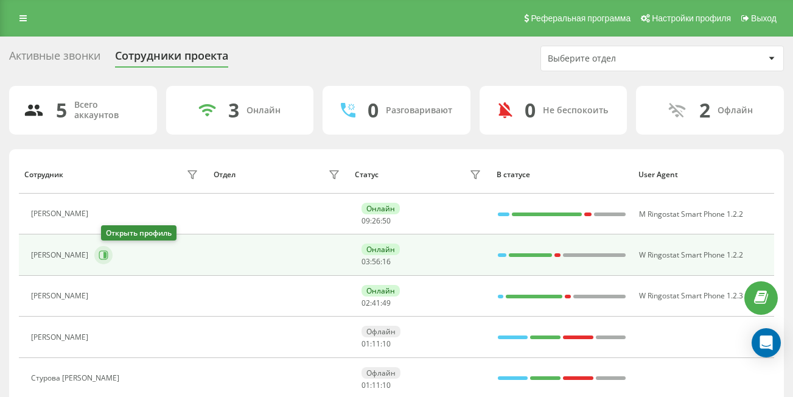
click at [108, 256] on icon at bounding box center [104, 255] width 10 height 10
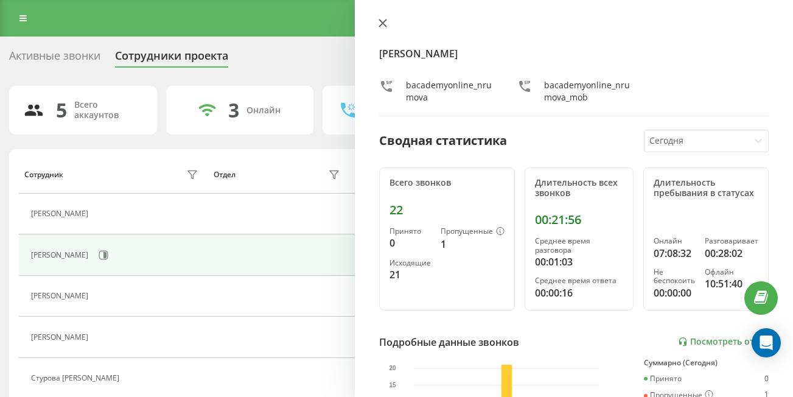
click at [379, 29] on button at bounding box center [383, 24] width 16 height 12
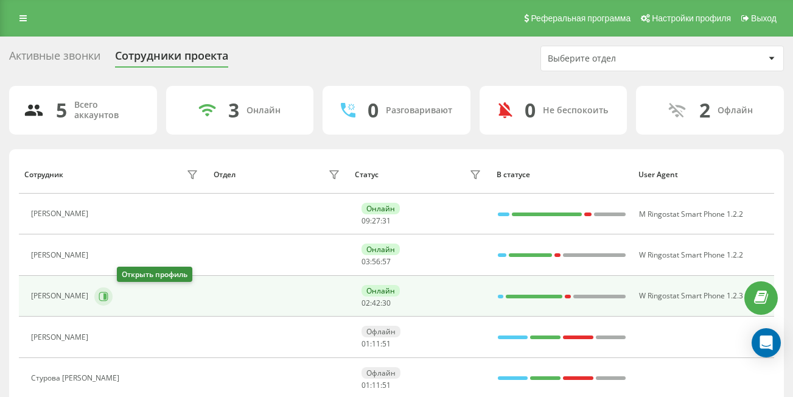
click at [108, 295] on icon at bounding box center [104, 297] width 10 height 10
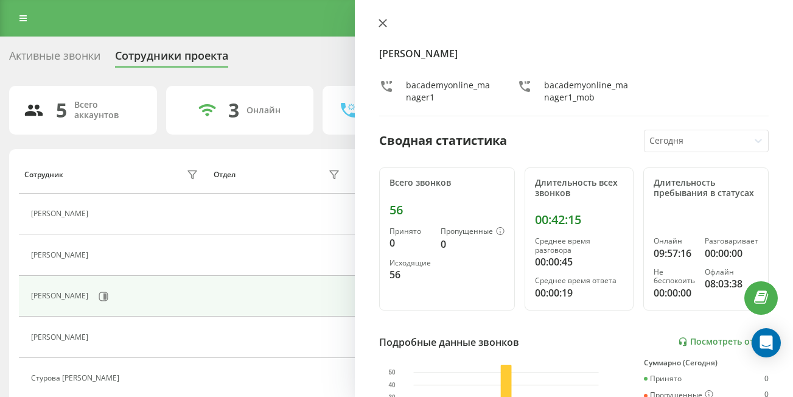
click at [379, 26] on icon at bounding box center [383, 23] width 9 height 9
